Goal: Information Seeking & Learning: Learn about a topic

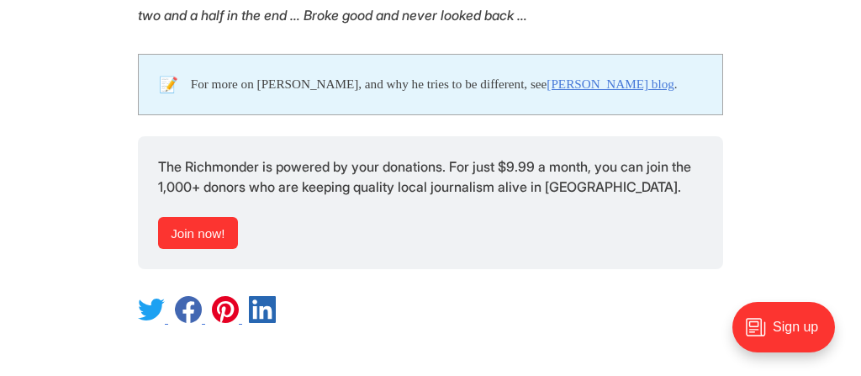
scroll to position [4134, 0]
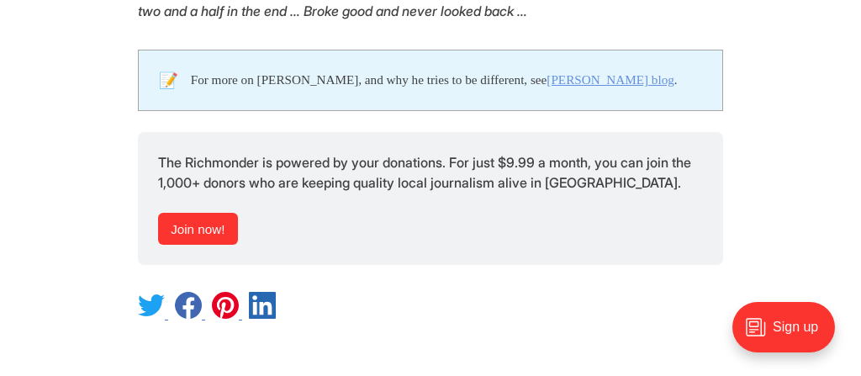
click at [580, 72] on link "[PERSON_NAME] blog" at bounding box center [610, 79] width 127 height 14
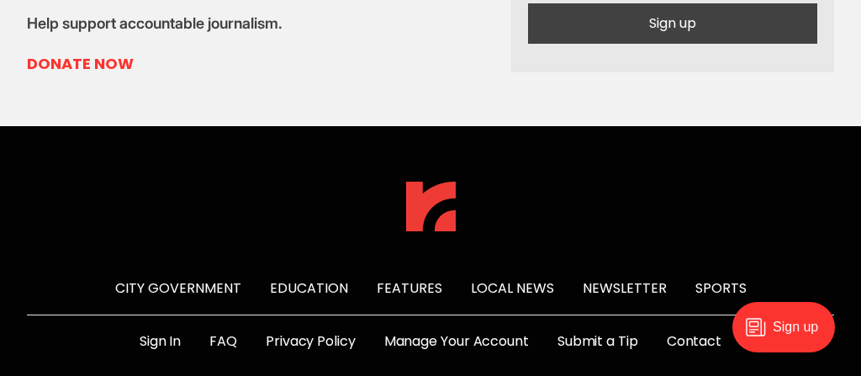
scroll to position [6390, 0]
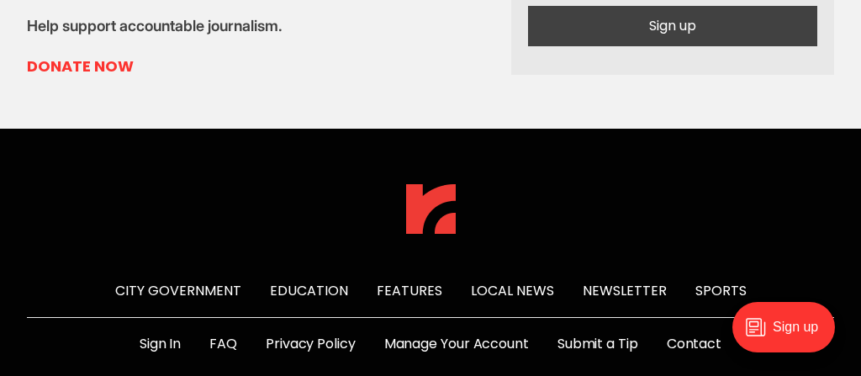
click at [702, 281] on link "Sports" at bounding box center [721, 290] width 51 height 19
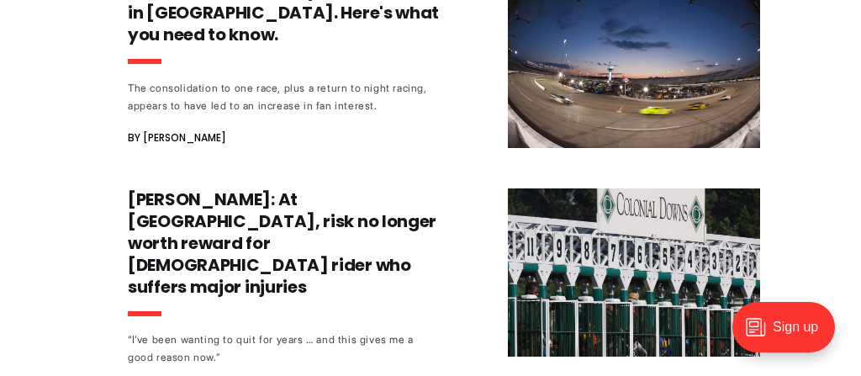
scroll to position [1218, 0]
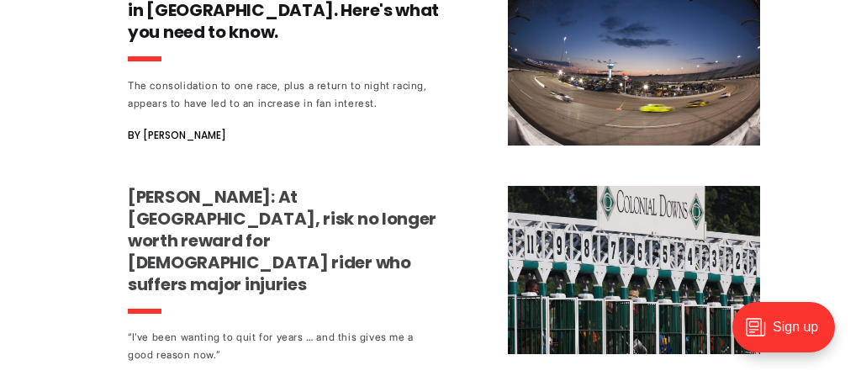
click at [384, 194] on h3 "Jerry Lindquist: At Colonial Downs, risk no longer worth reward for 31-year-old…" at bounding box center [284, 240] width 313 height 109
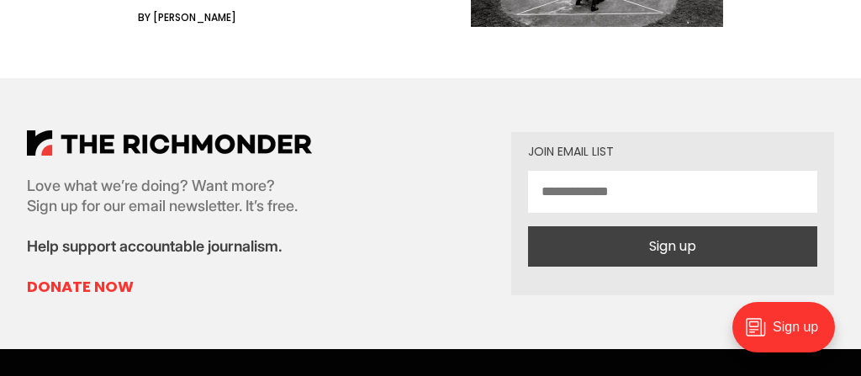
scroll to position [4206, 0]
